Goal: Task Accomplishment & Management: Manage account settings

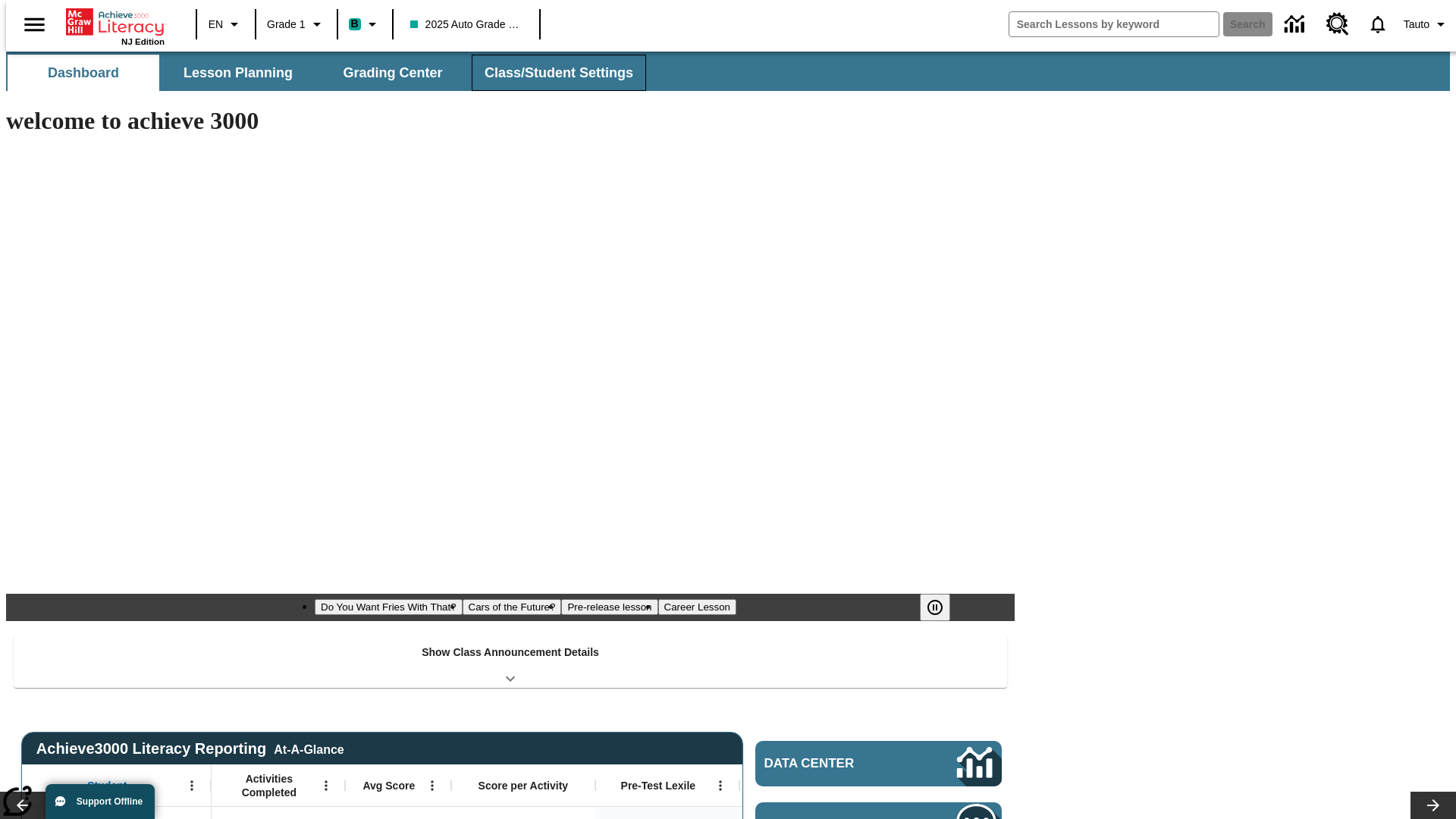
click at [550, 73] on span "Class/Student Settings" at bounding box center [559, 73] width 149 height 18
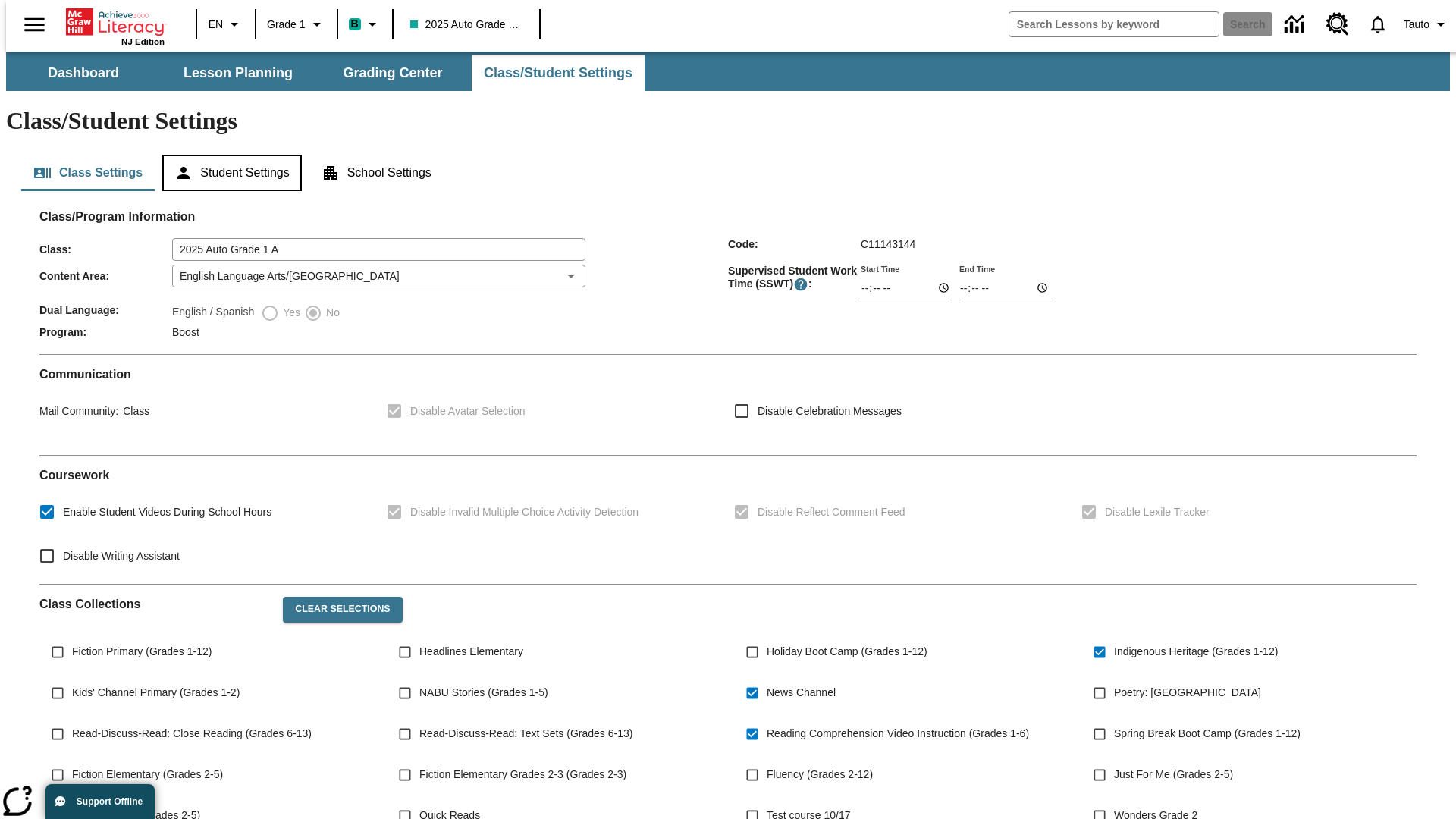
click at [229, 155] on button "Student Settings" at bounding box center [232, 173] width 139 height 36
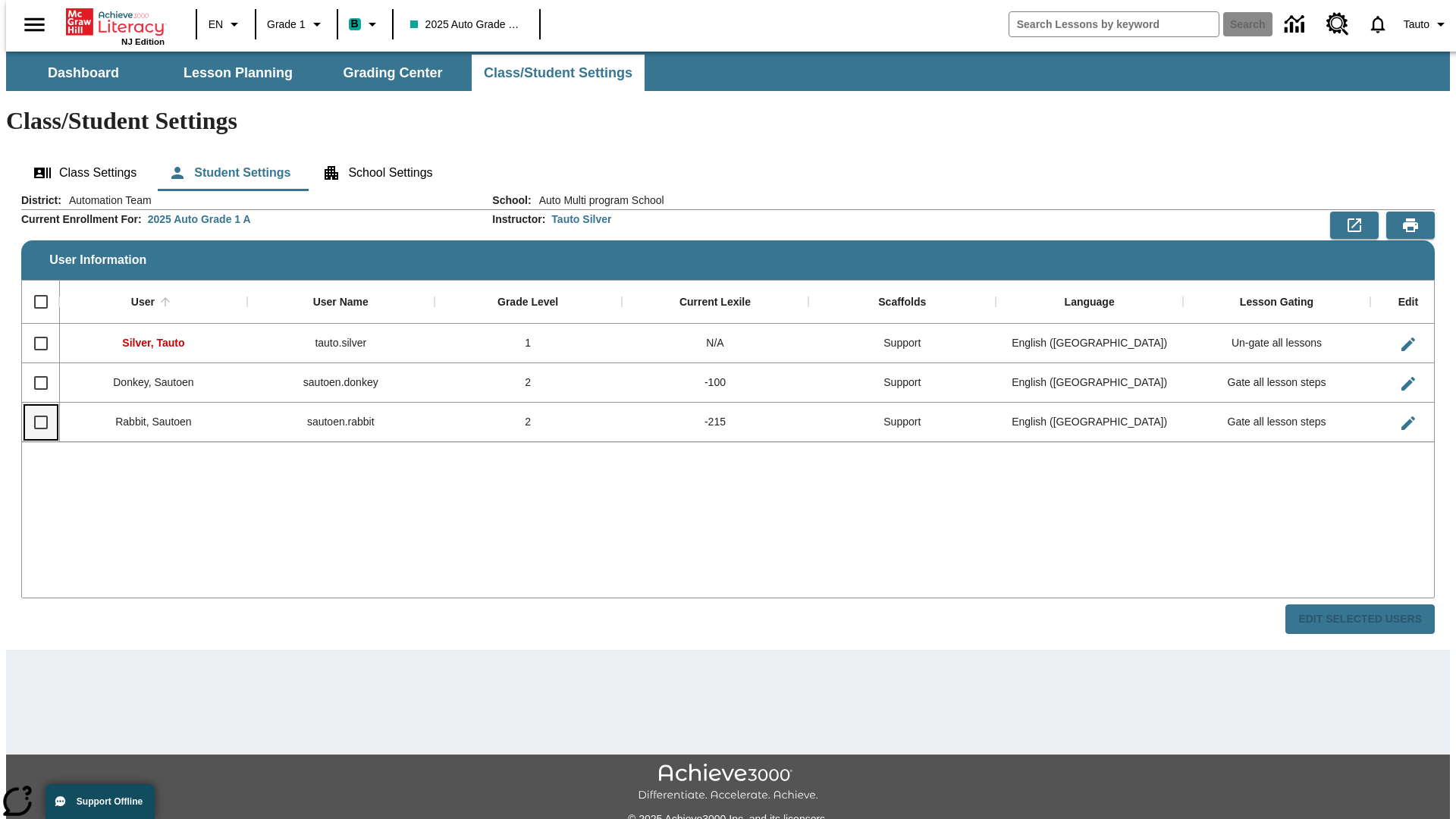
click at [34, 406] on input "Select row" at bounding box center [41, 422] width 32 height 32
checkbox input "true"
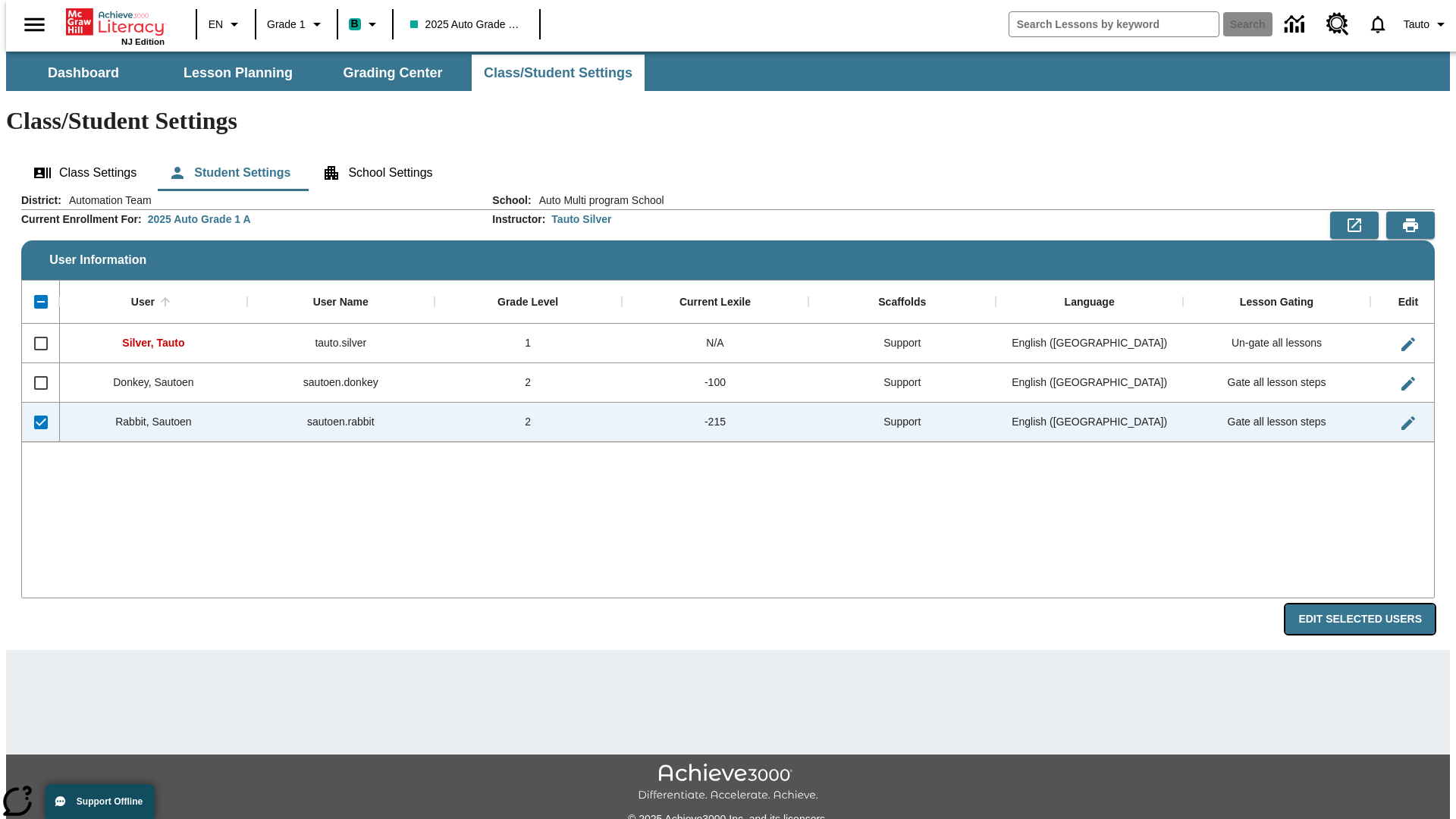
click at [1372, 604] on button "Edit Selected Users" at bounding box center [1360, 618] width 149 height 30
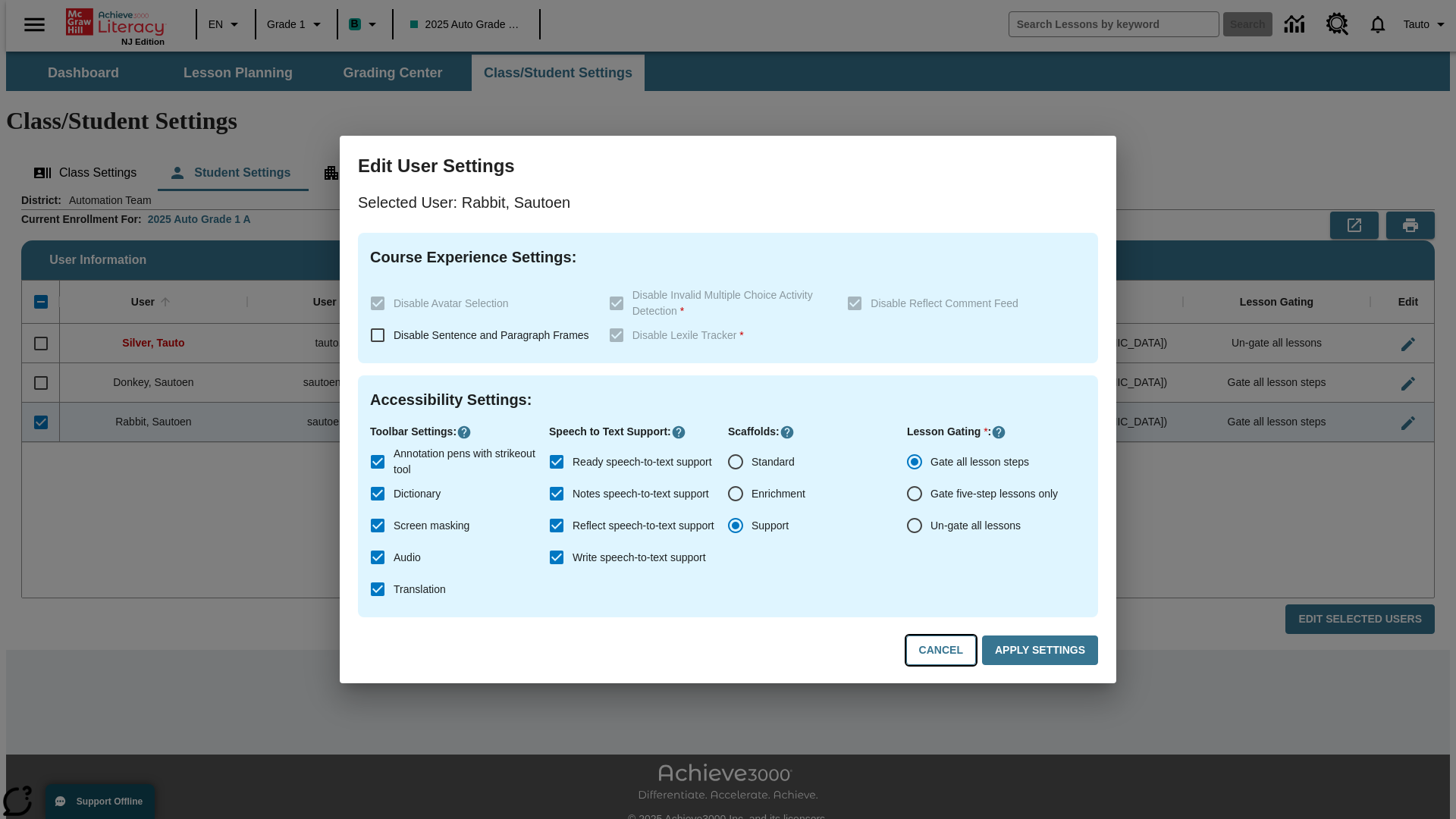
click at [948, 651] on button "Cancel" at bounding box center [941, 650] width 69 height 30
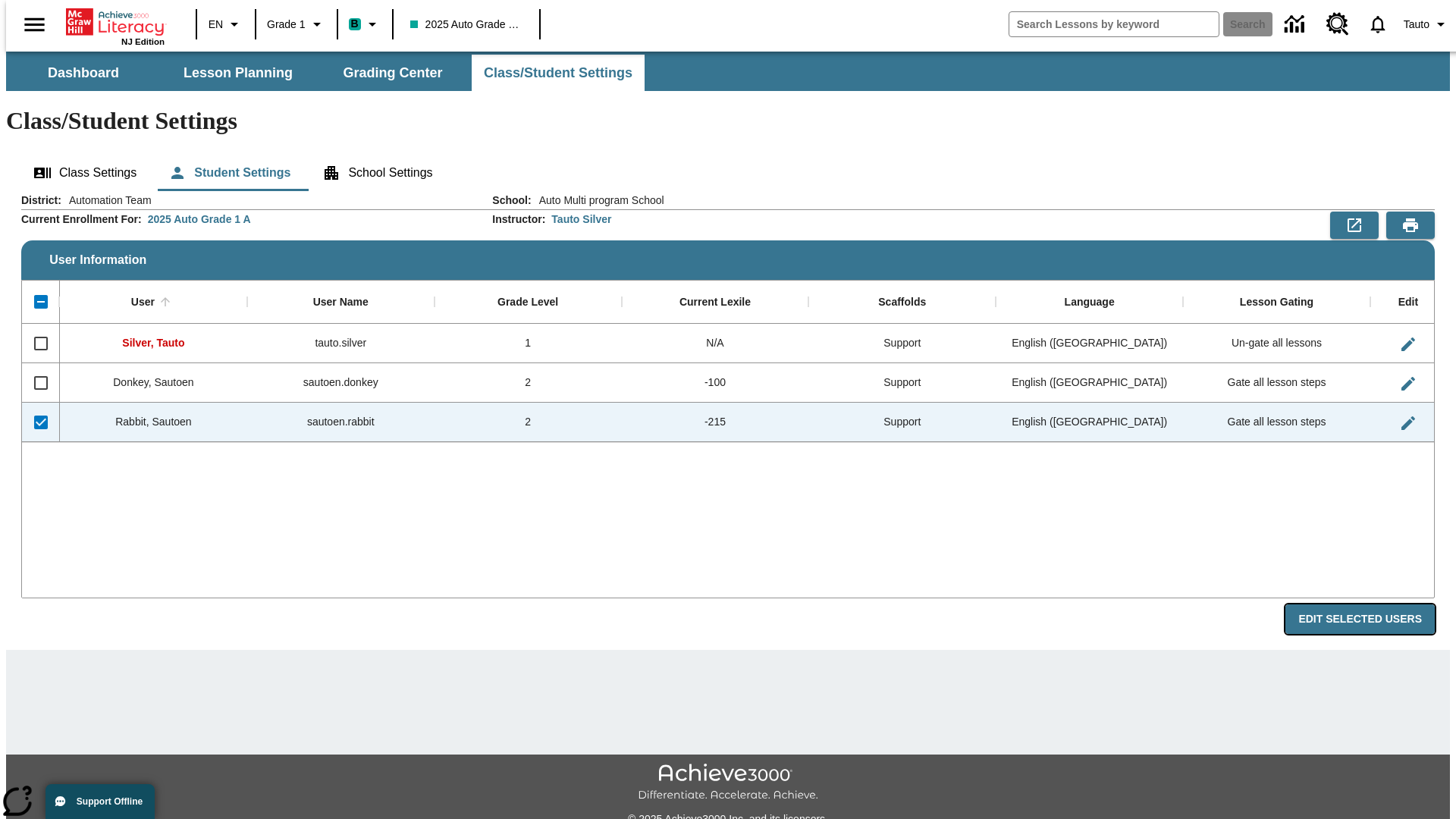
click at [1372, 604] on button "Edit Selected Users" at bounding box center [1360, 618] width 149 height 30
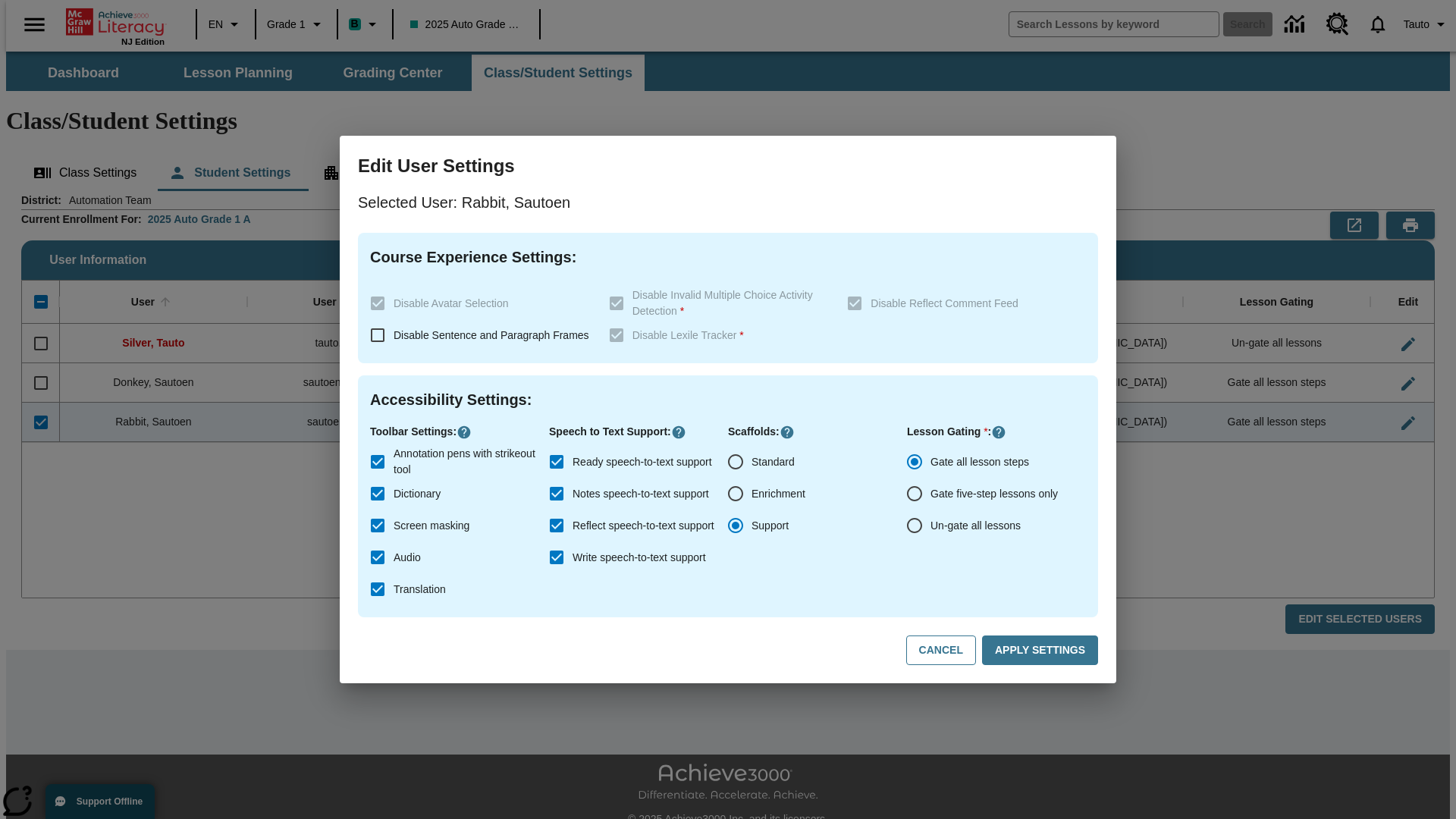
click at [557, 462] on input "Ready speech-to-text support" at bounding box center [557, 462] width 32 height 32
checkbox input "false"
click at [1043, 651] on button "Apply Settings" at bounding box center [1040, 650] width 116 height 30
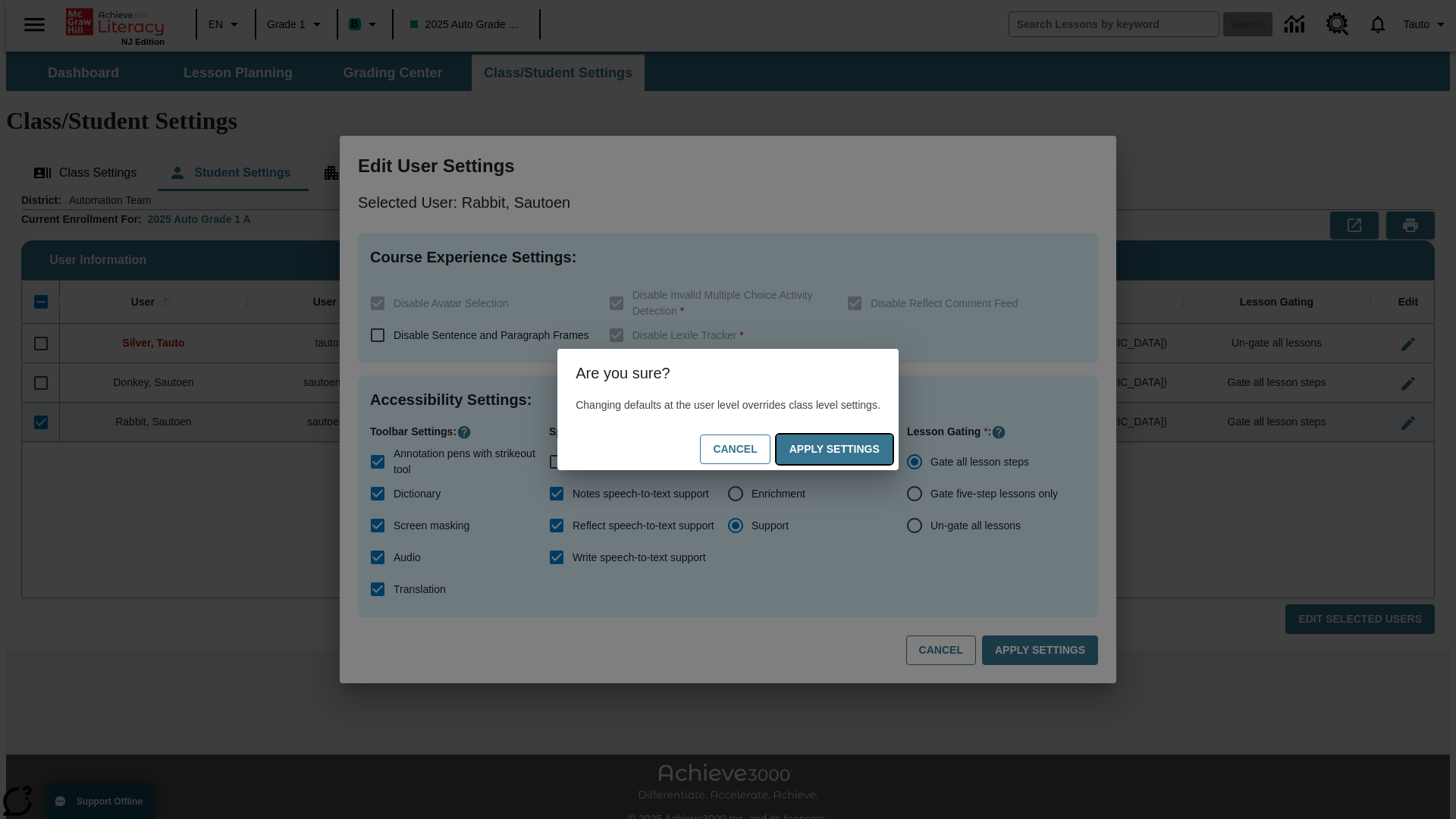
click at [849, 448] on button "Apply Settings" at bounding box center [834, 448] width 116 height 30
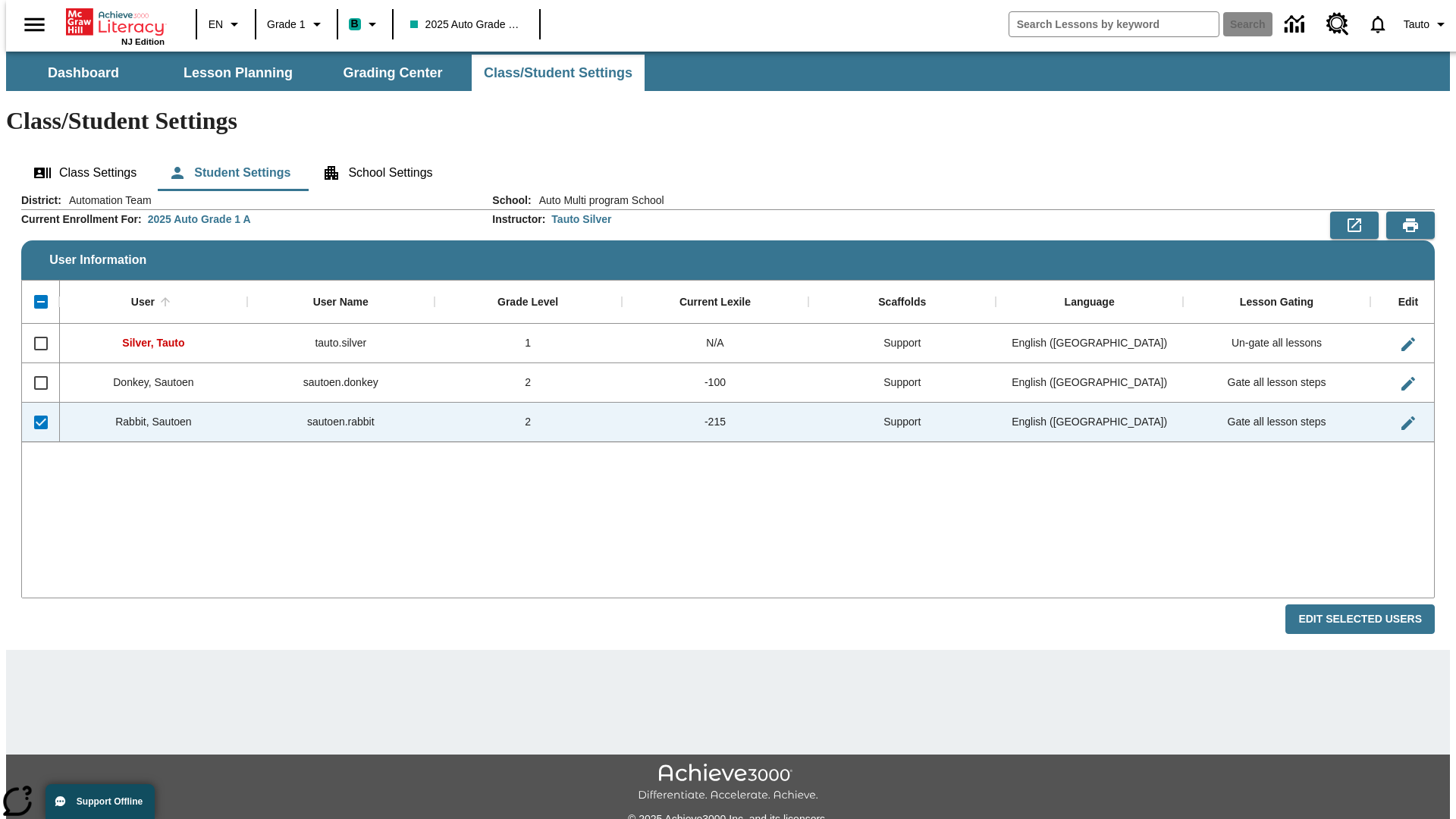
checkbox input "false"
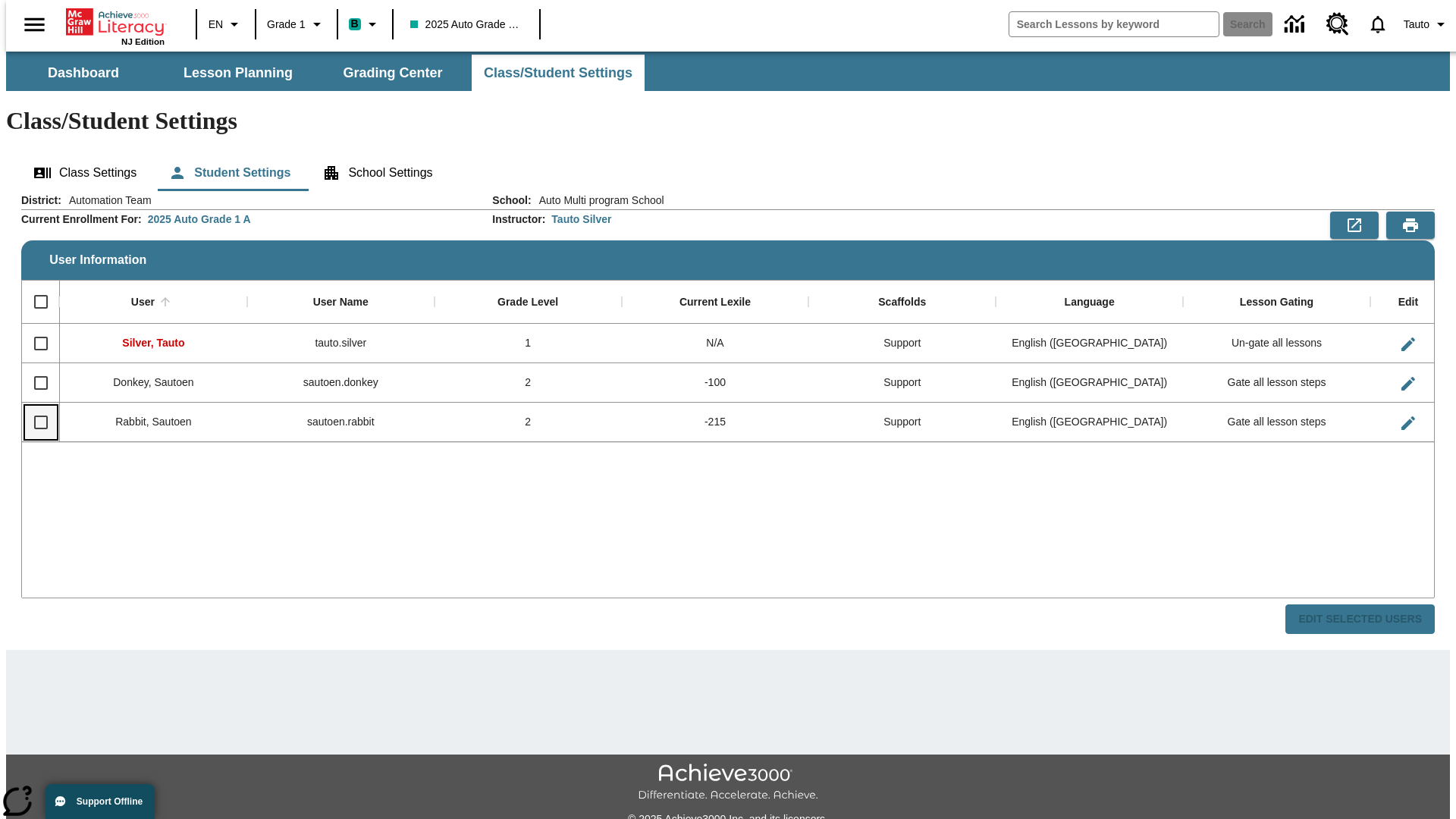
click at [34, 406] on input "Select row" at bounding box center [41, 422] width 32 height 32
checkbox input "true"
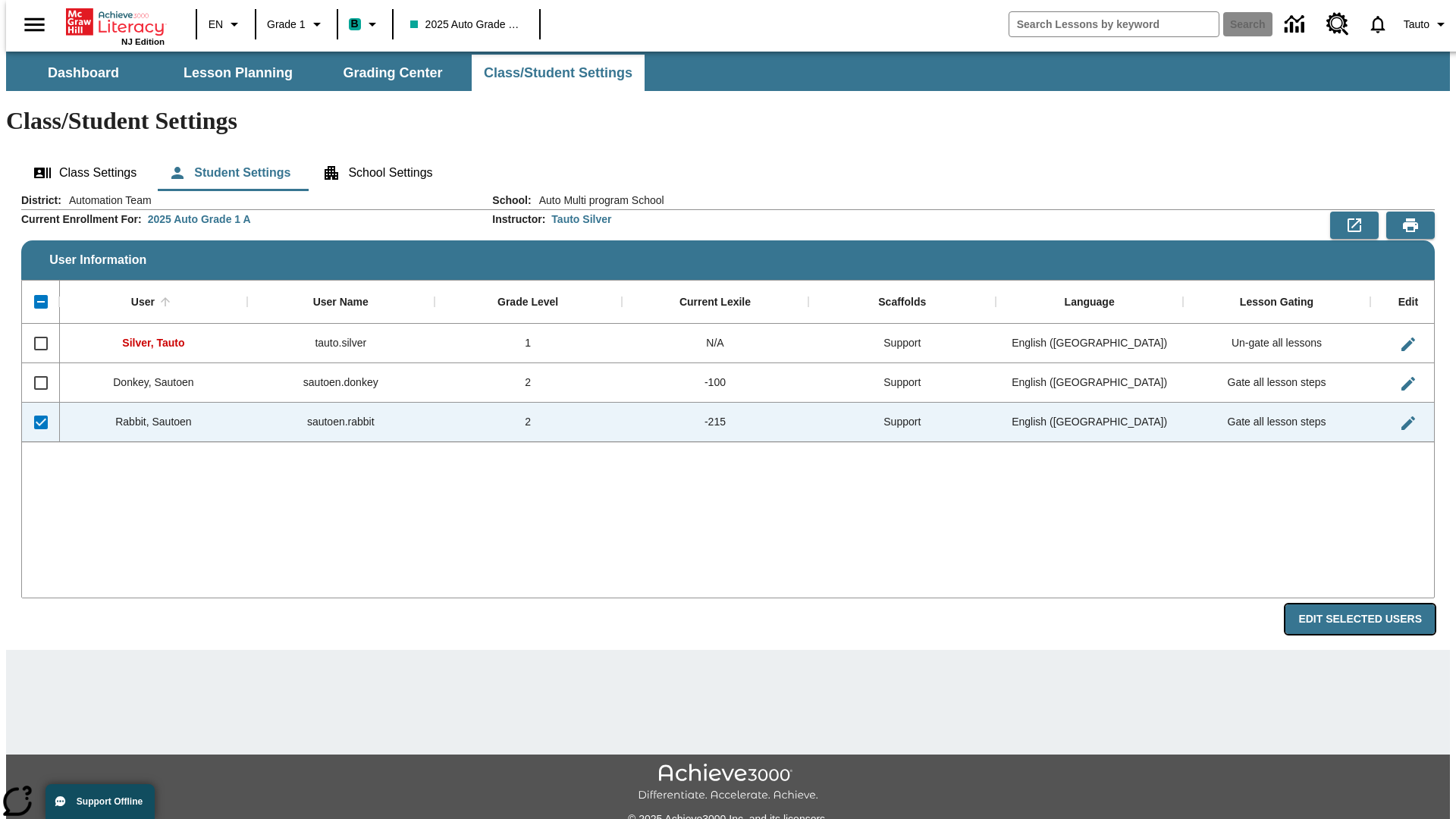
click at [1372, 604] on button "Edit Selected Users" at bounding box center [1360, 618] width 149 height 30
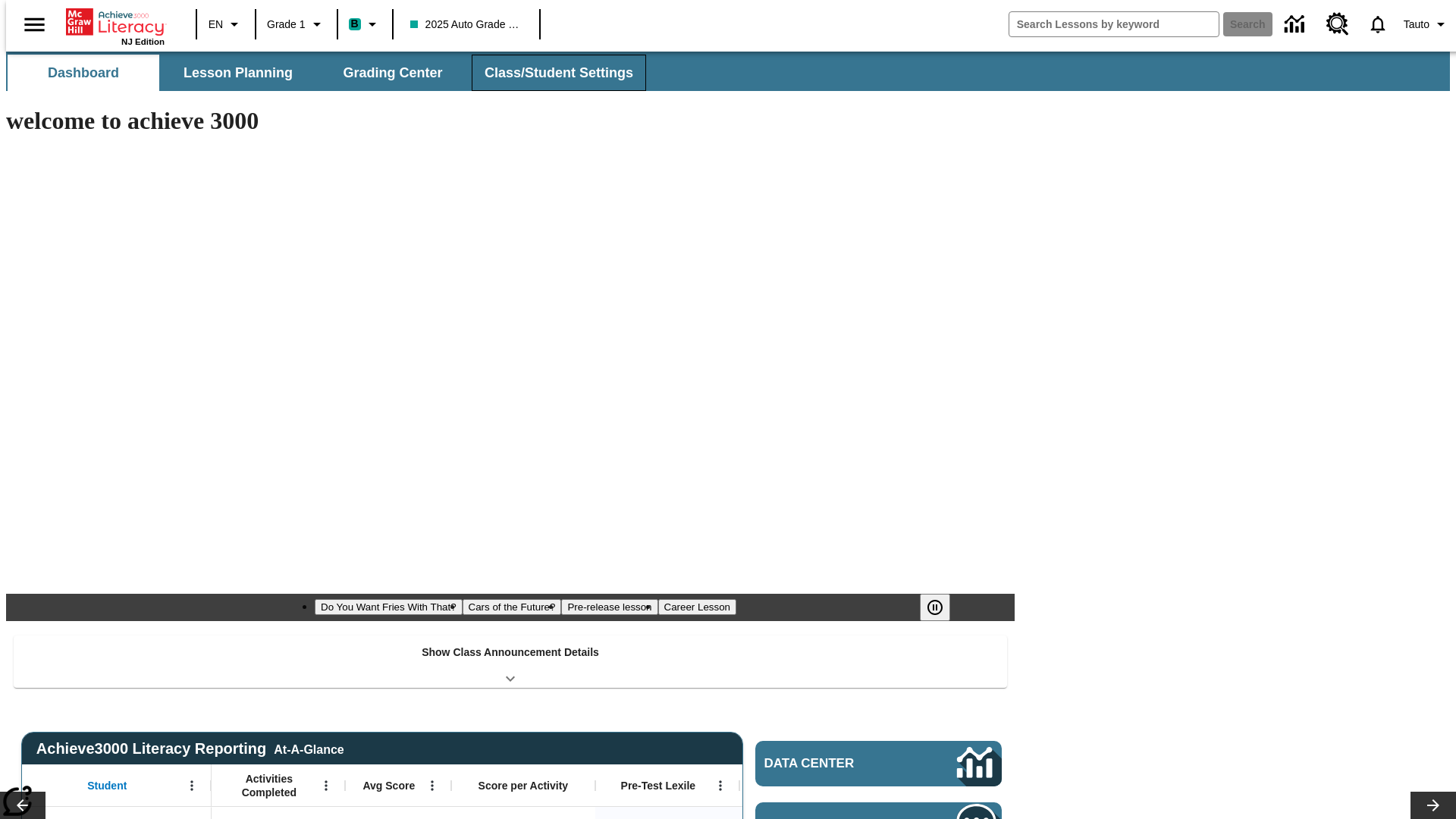
click at [550, 73] on span "Class/Student Settings" at bounding box center [559, 73] width 149 height 18
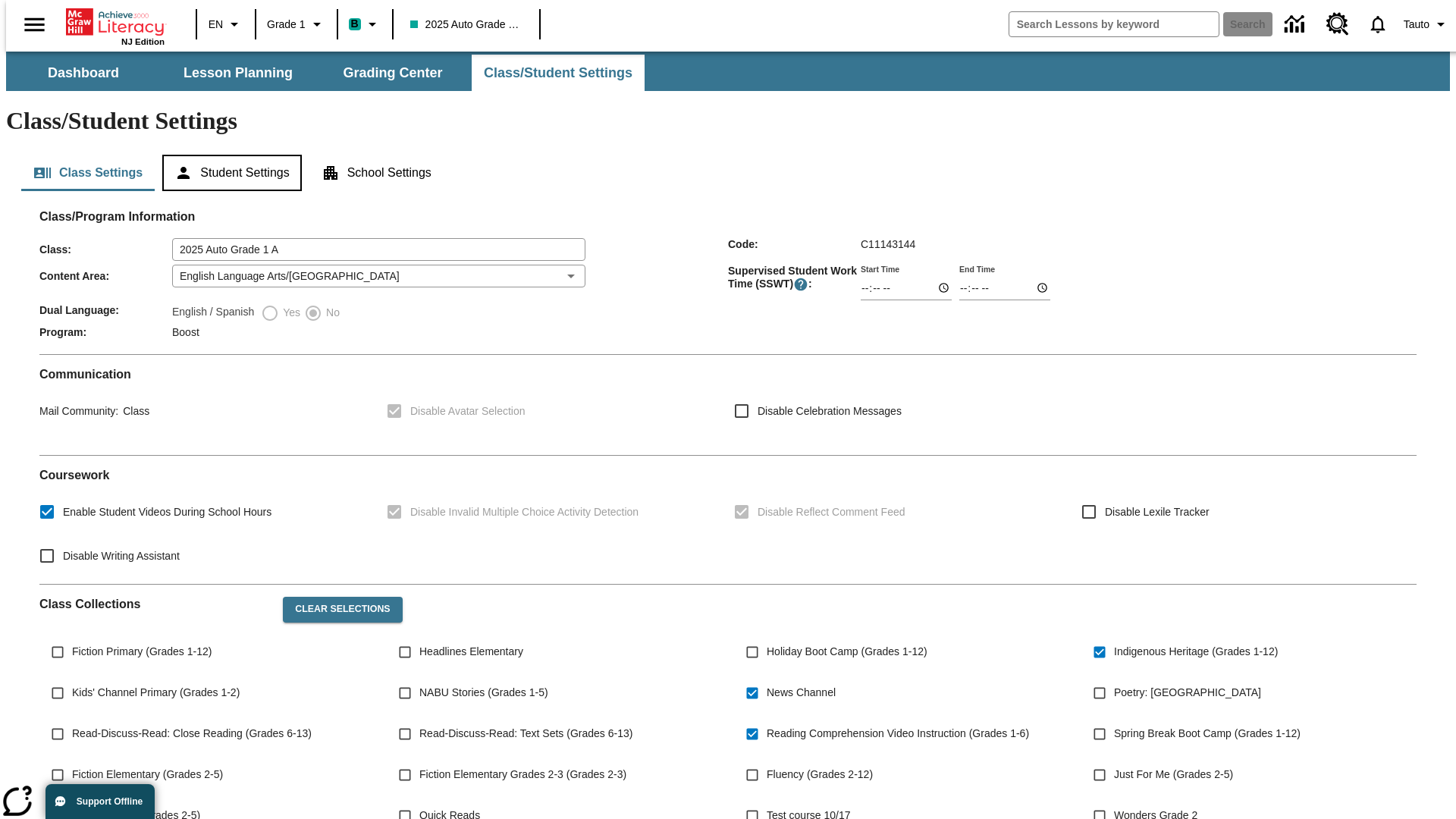
click at [229, 155] on button "Student Settings" at bounding box center [232, 173] width 139 height 36
